Goal: Find specific page/section: Find specific page/section

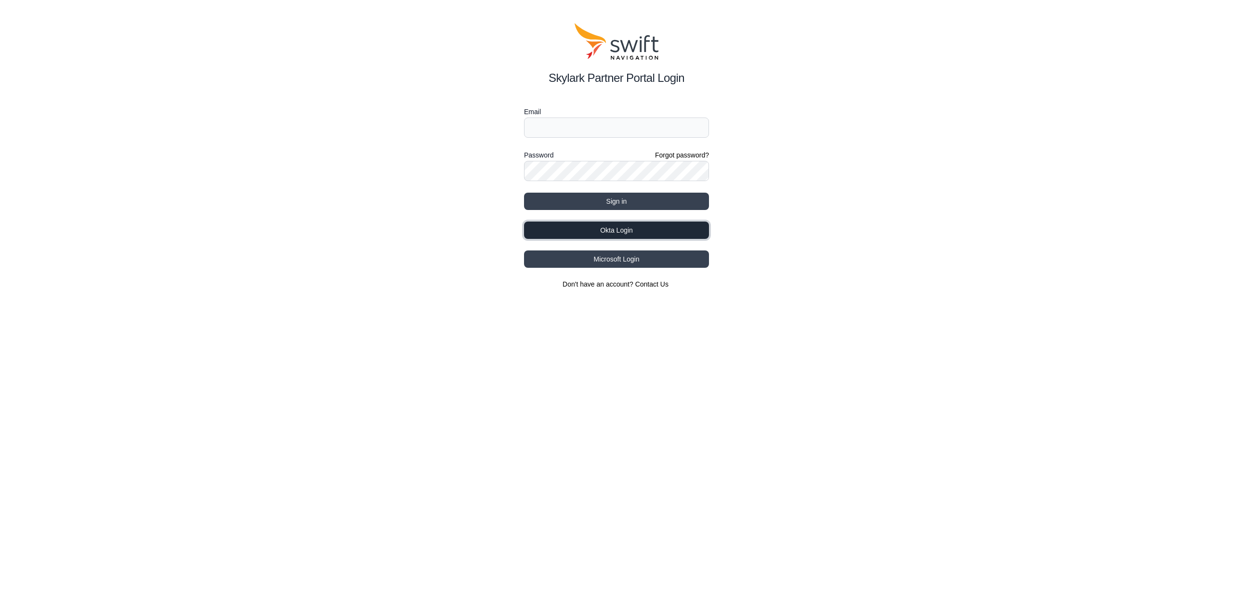
click at [610, 232] on button "Okta Login" at bounding box center [616, 230] width 185 height 17
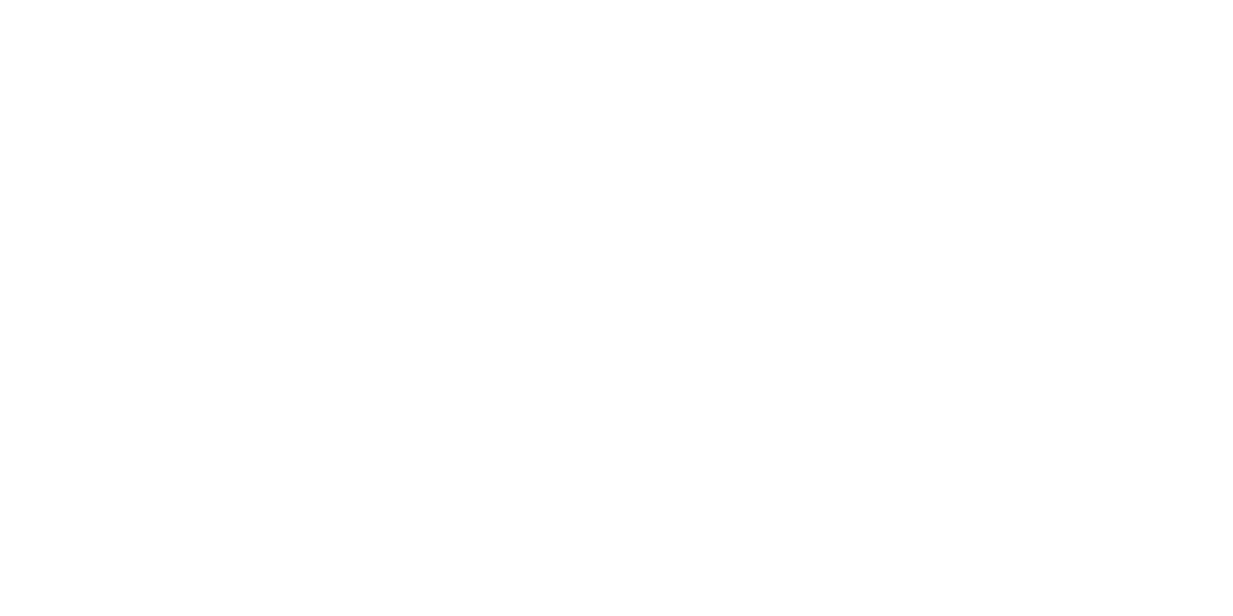
select select
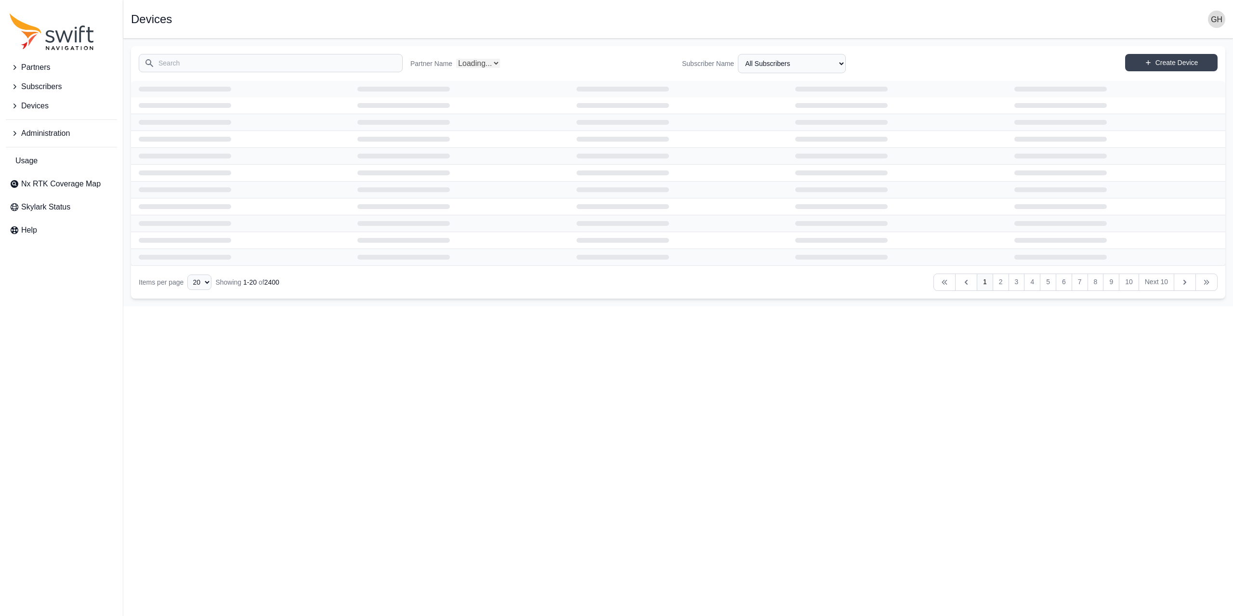
select select "Partner Name"
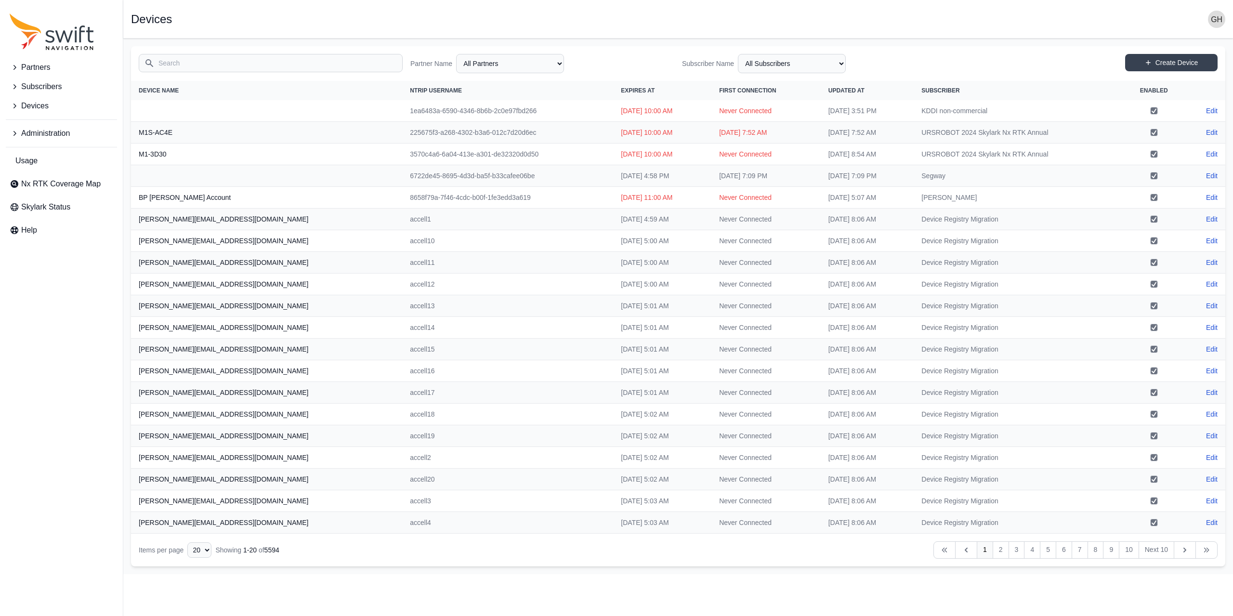
click at [174, 57] on input "Search" at bounding box center [271, 63] width 264 height 18
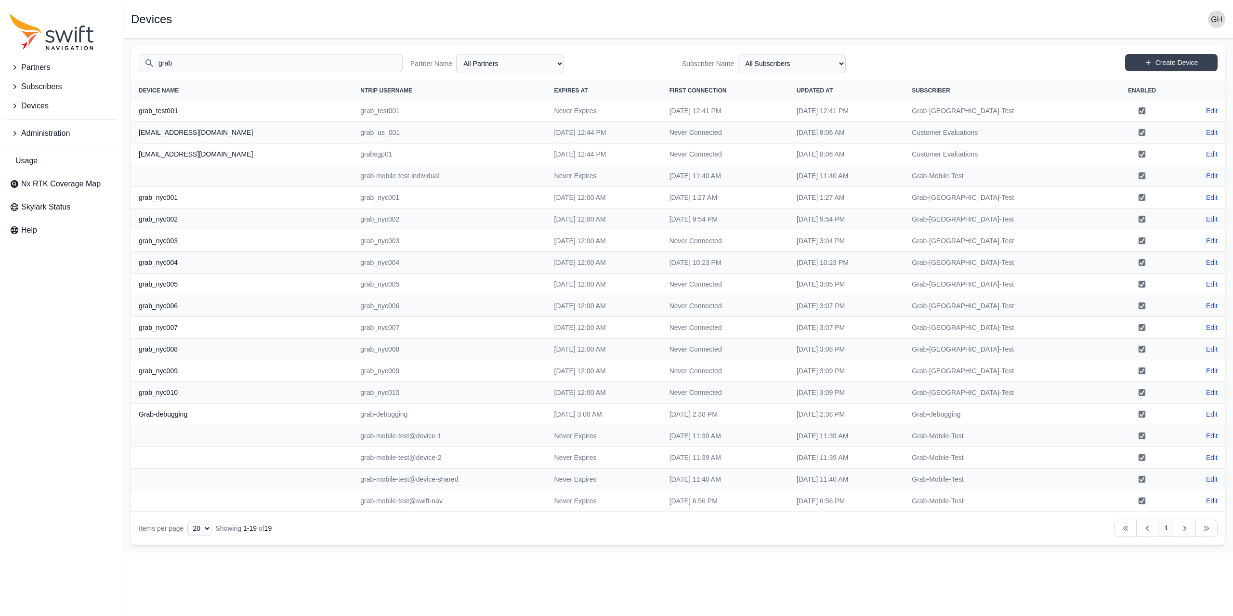
type input "grab"
click at [47, 84] on span "Subscribers" at bounding box center [41, 87] width 40 height 12
click at [65, 119] on link "View Subscribers" at bounding box center [61, 127] width 111 height 19
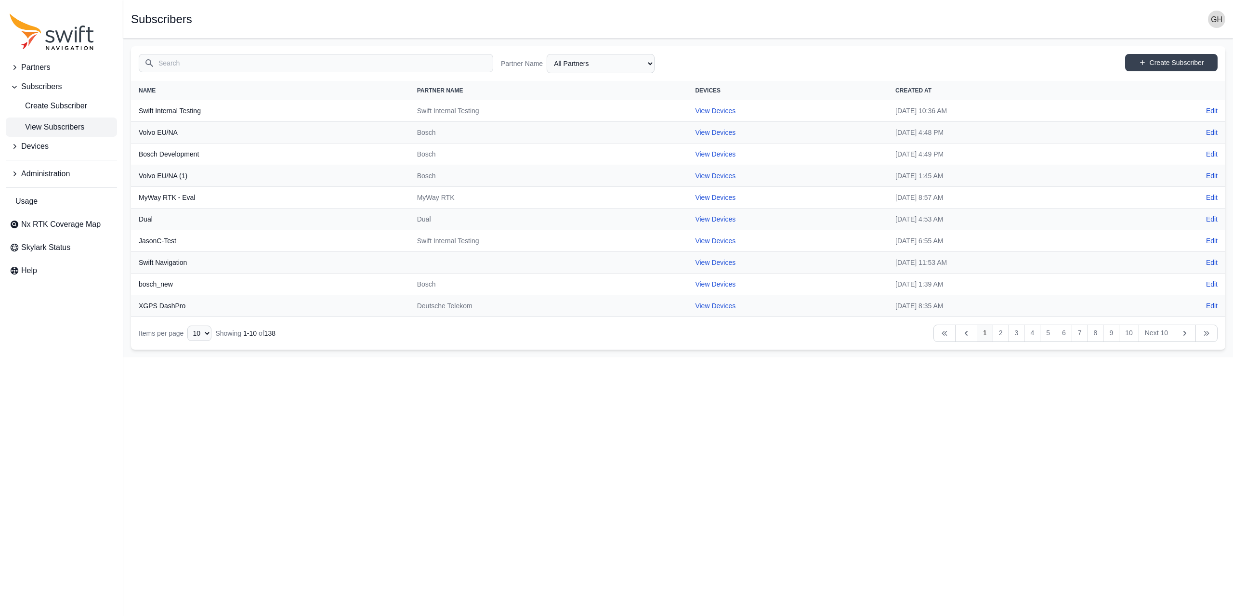
click at [206, 63] on input "Search" at bounding box center [316, 63] width 355 height 18
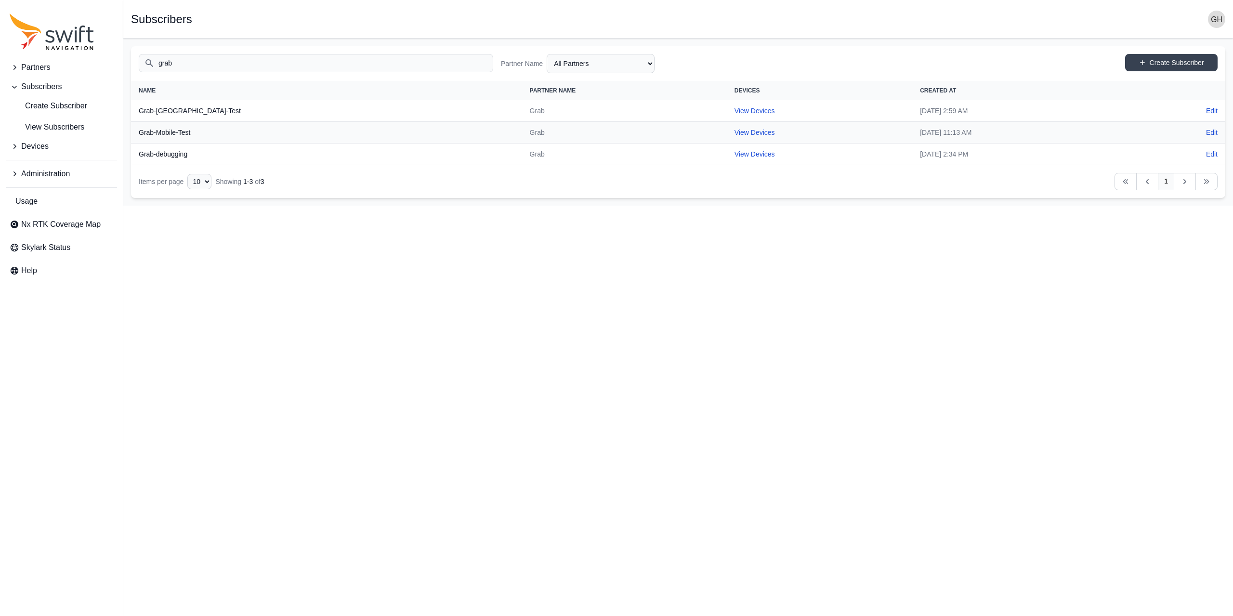
type input "grab"
click at [727, 103] on td "View Devices" at bounding box center [819, 111] width 185 height 22
click at [735, 111] on link "View Devices" at bounding box center [755, 111] width 40 height 8
select select "c7e21f22-422a-4487-960d-239937907488"
